Goal: Information Seeking & Learning: Learn about a topic

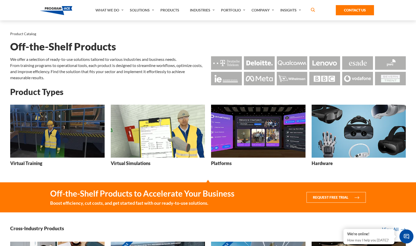
click at [71, 146] on img at bounding box center [57, 131] width 94 height 53
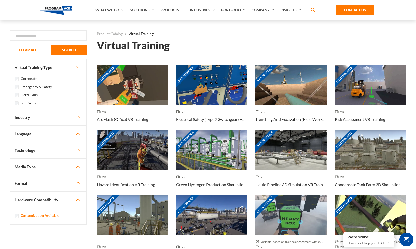
click at [26, 117] on button "Industry" at bounding box center [48, 117] width 76 height 16
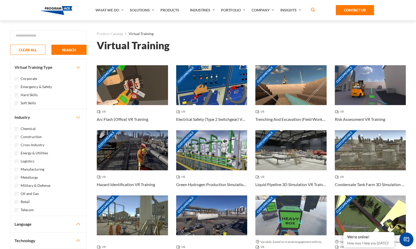
click at [29, 136] on label "Construction" at bounding box center [31, 137] width 21 height 6
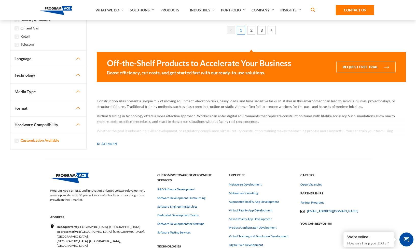
scroll to position [420, 0]
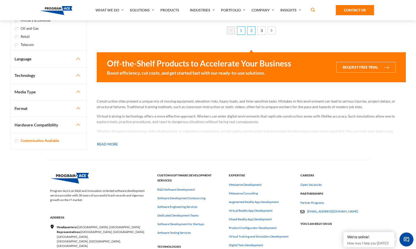
click at [252, 31] on link "2" at bounding box center [251, 30] width 8 height 8
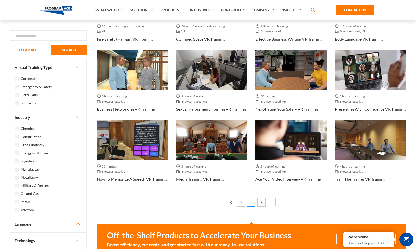
scroll to position [350, 0]
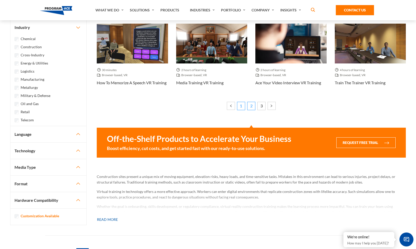
click at [240, 106] on link "1" at bounding box center [241, 106] width 8 height 8
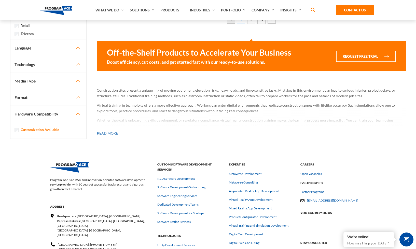
scroll to position [162, 0]
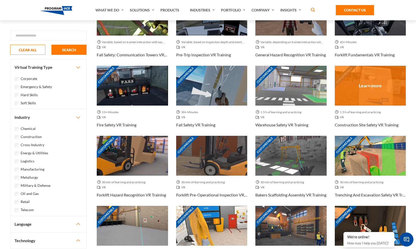
click at [373, 84] on div "Customizable" at bounding box center [369, 86] width 71 height 40
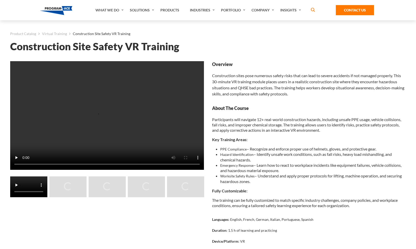
click at [83, 188] on div "Loading..." at bounding box center [67, 187] width 37 height 21
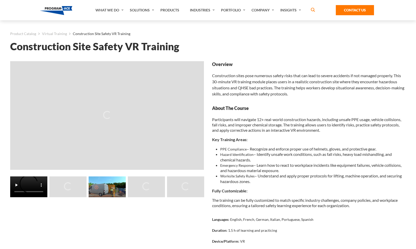
click at [114, 183] on img at bounding box center [106, 187] width 37 height 21
click at [142, 184] on div "Loading..." at bounding box center [146, 187] width 8 height 9
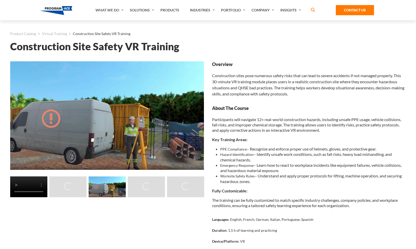
click at [110, 185] on img at bounding box center [106, 187] width 37 height 21
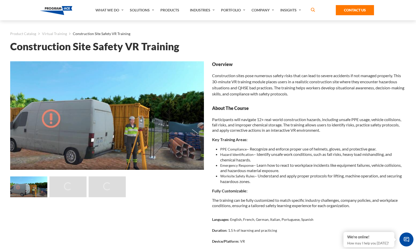
click at [75, 185] on div "Loading... Loading..." at bounding box center [29, 188] width 196 height 22
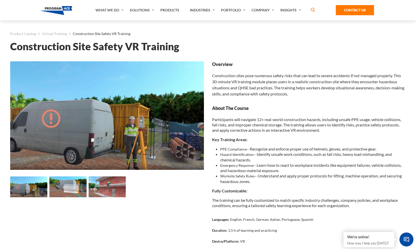
click at [36, 188] on img at bounding box center [28, 187] width 37 height 21
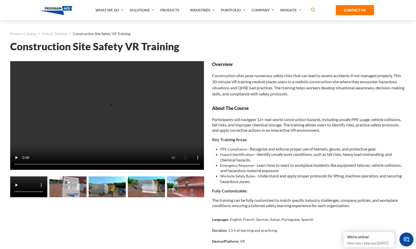
click at [109, 189] on img at bounding box center [106, 187] width 37 height 21
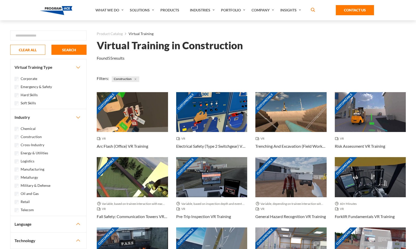
scroll to position [162, 0]
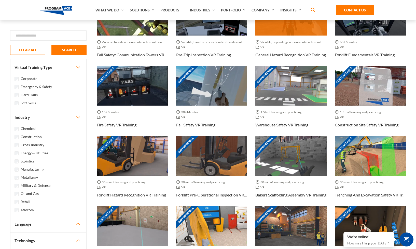
click at [315, 55] on h3 "General Hazard Recognition VR Training" at bounding box center [290, 55] width 70 height 6
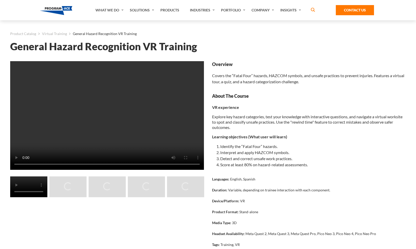
click at [77, 193] on div "Loading..." at bounding box center [67, 187] width 37 height 21
click at [78, 186] on img at bounding box center [67, 187] width 37 height 21
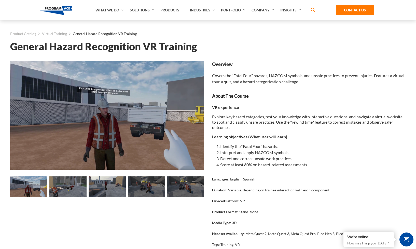
click at [157, 186] on img at bounding box center [146, 187] width 37 height 21
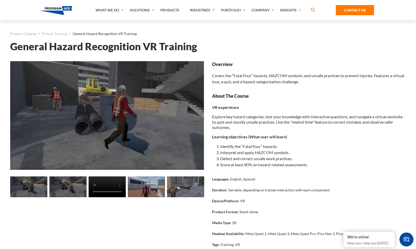
click at [174, 189] on img at bounding box center [185, 187] width 37 height 21
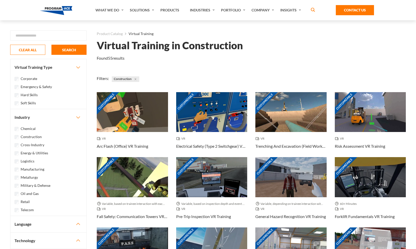
scroll to position [162, 0]
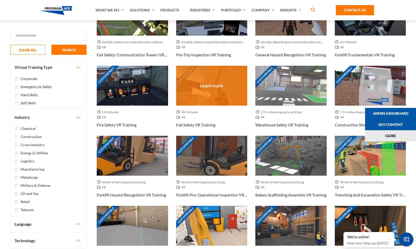
click at [231, 93] on div "Customizable" at bounding box center [211, 86] width 71 height 40
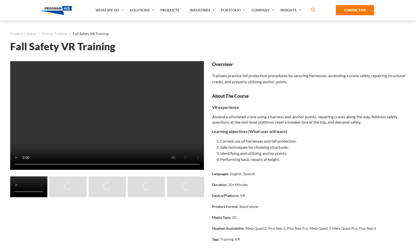
click at [71, 185] on div "Loading..." at bounding box center [68, 186] width 11 height 11
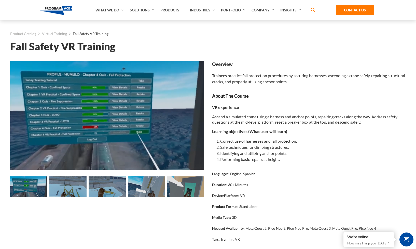
click at [113, 190] on img at bounding box center [106, 187] width 37 height 21
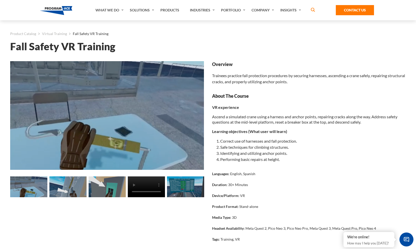
click at [177, 192] on img at bounding box center [185, 187] width 37 height 21
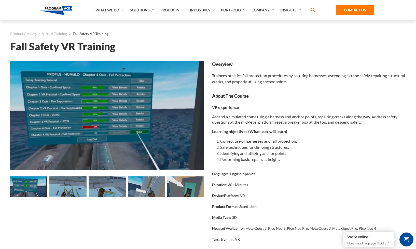
click at [121, 188] on img at bounding box center [106, 187] width 37 height 21
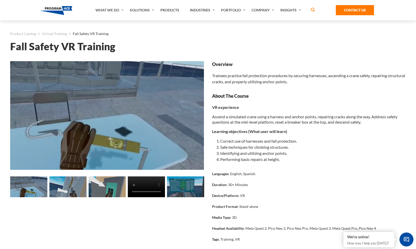
click at [121, 188] on img at bounding box center [106, 187] width 37 height 21
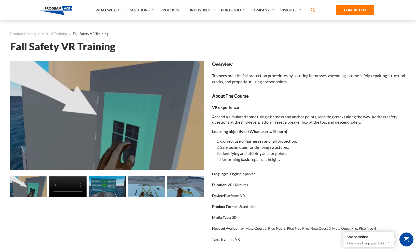
click at [143, 190] on img at bounding box center [146, 187] width 37 height 21
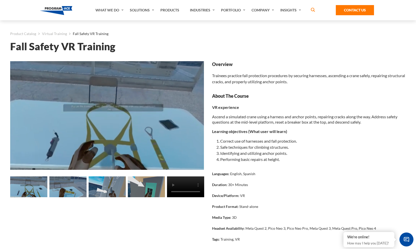
click at [121, 190] on img at bounding box center [106, 187] width 37 height 21
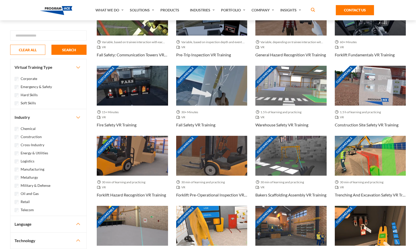
scroll to position [22, 0]
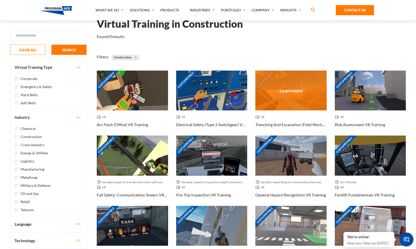
click at [290, 124] on h3 "Trenching And Excavation (Field Work) VR Training" at bounding box center [290, 125] width 71 height 6
